Goal: Task Accomplishment & Management: Use online tool/utility

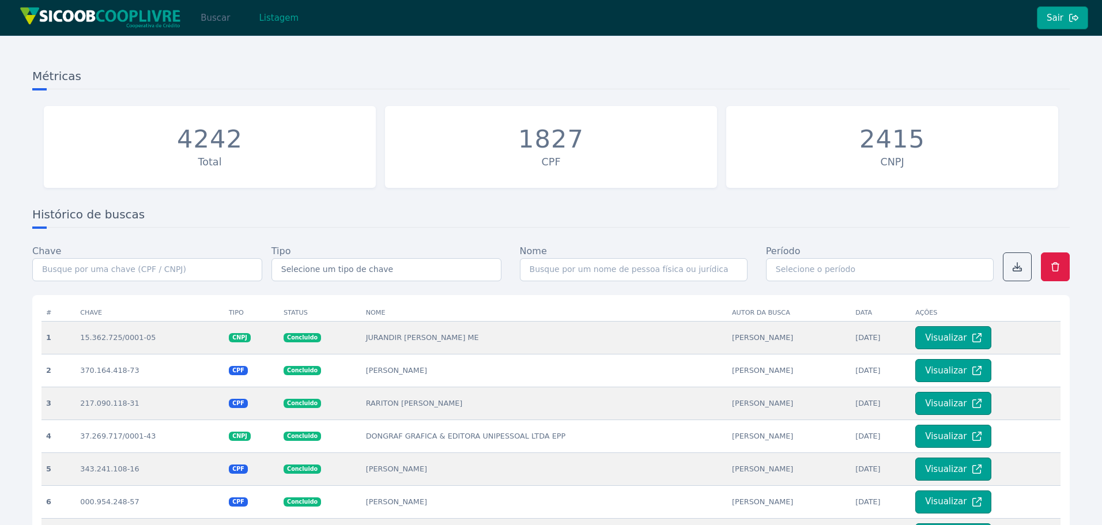
click at [210, 22] on button "Buscar" at bounding box center [215, 17] width 49 height 23
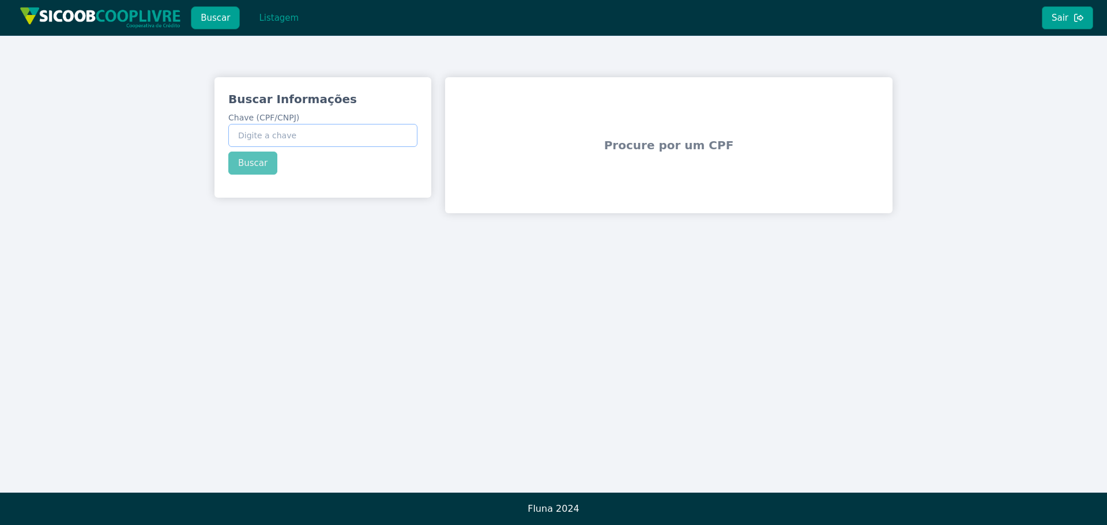
click at [297, 140] on input "Chave (CPF/CNPJ)" at bounding box center [322, 135] width 189 height 23
paste input "31.969.049/0001-80"
type input "31.969.049/0001-80"
click at [247, 161] on button "Buscar" at bounding box center [252, 163] width 49 height 23
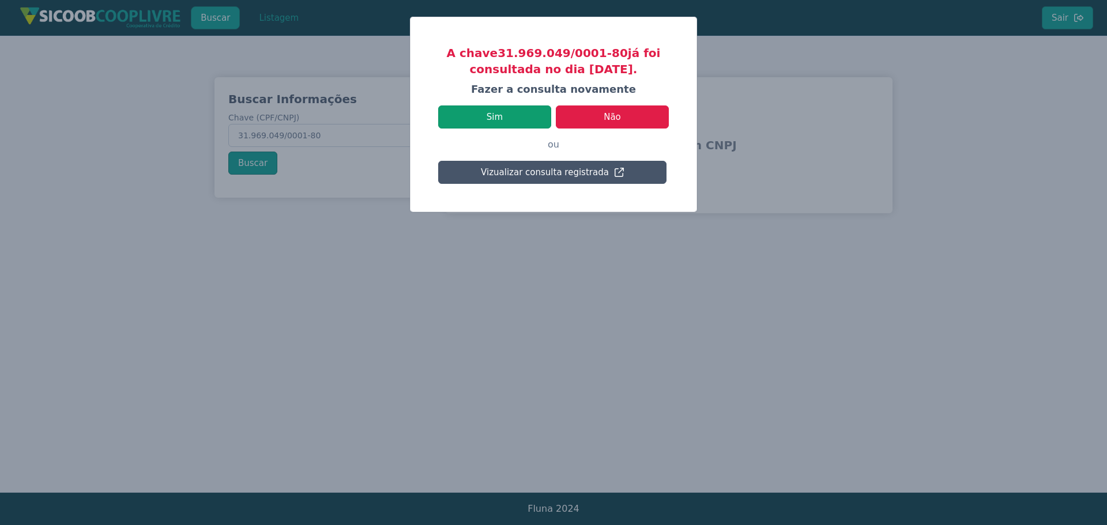
click at [516, 116] on button "Sim" at bounding box center [494, 117] width 113 height 23
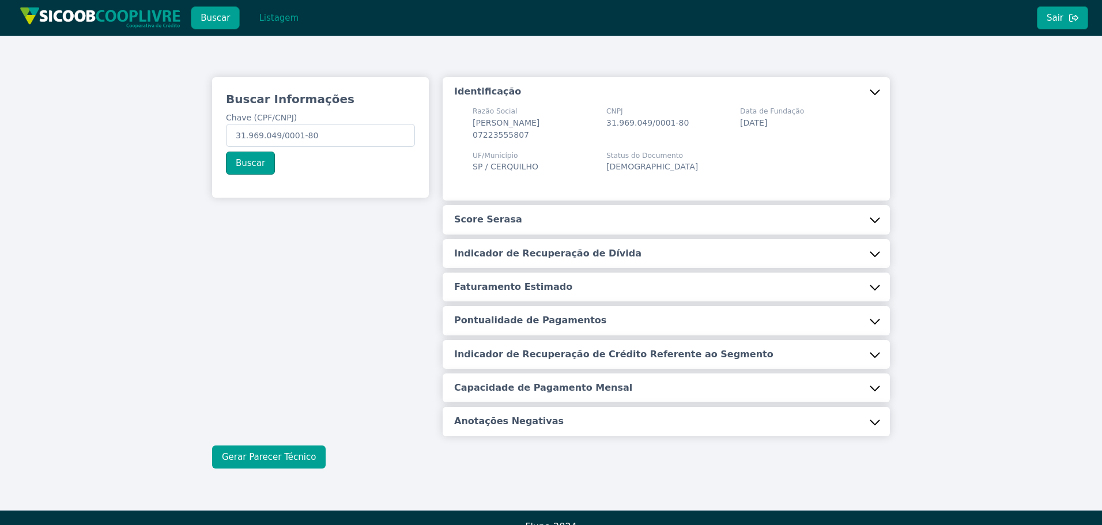
click at [287, 455] on button "Gerar Parecer Técnico" at bounding box center [269, 457] width 114 height 23
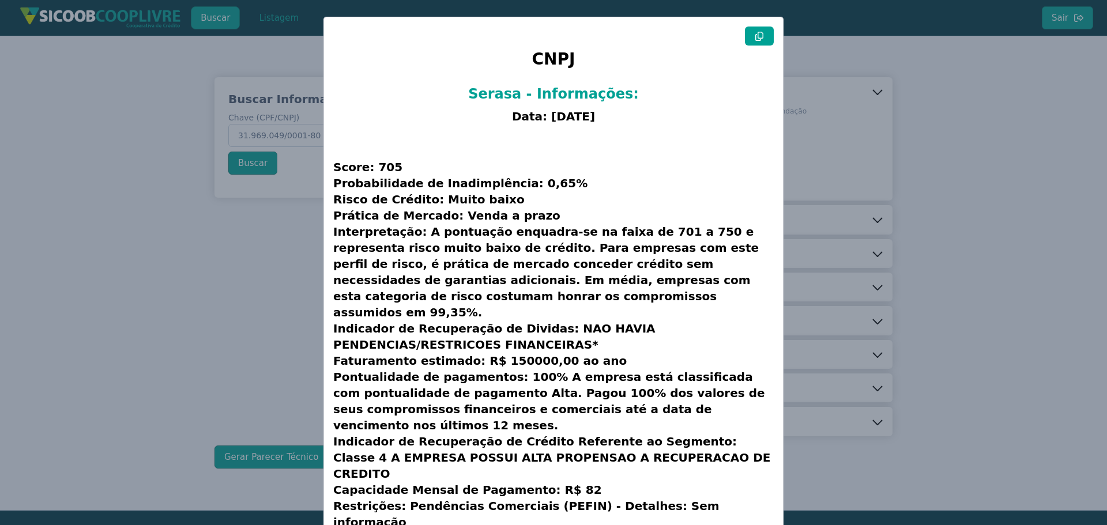
click at [755, 36] on icon at bounding box center [759, 36] width 8 height 9
